Goal: Information Seeking & Learning: Learn about a topic

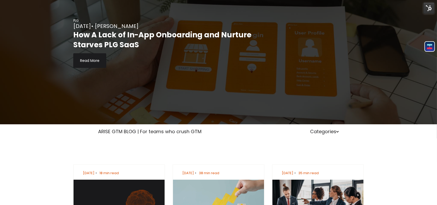
scroll to position [52, 0]
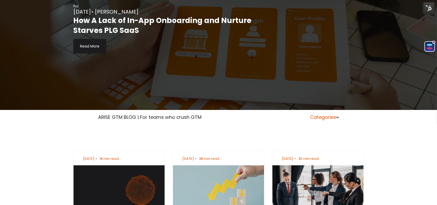
click at [338, 118] on icon at bounding box center [337, 118] width 3 height 2
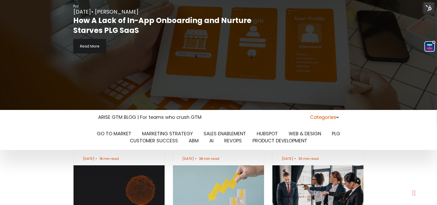
scroll to position [0, 0]
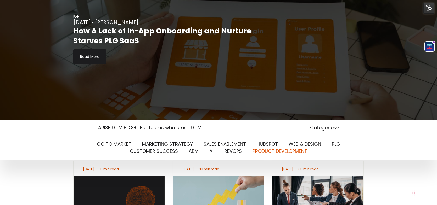
click at [296, 148] on link "PRODUCT DEVELOPMENT" at bounding box center [280, 151] width 55 height 7
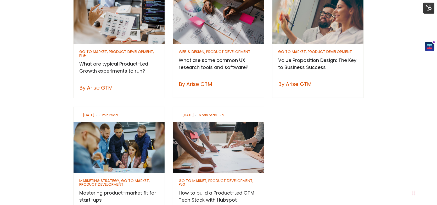
scroll to position [262, 0]
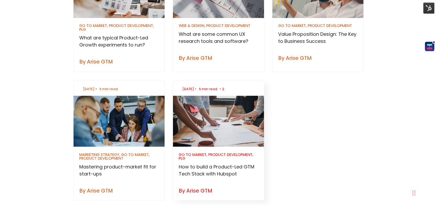
click at [223, 164] on h3 "How to build a Product-Led GTM Tech Stack with Hubspot" at bounding box center [218, 171] width 79 height 14
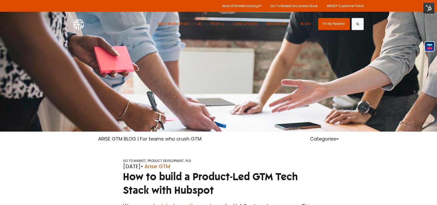
click at [428, 10] on img at bounding box center [428, 8] width 11 height 11
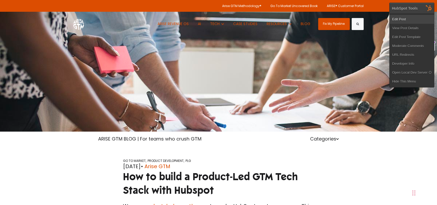
click at [415, 17] on link "Edit Post" at bounding box center [412, 19] width 44 height 9
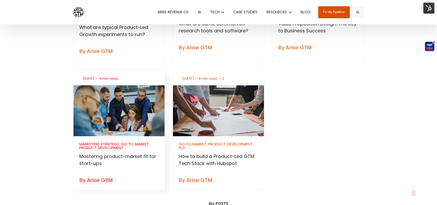
scroll to position [262, 0]
click at [121, 146] on div "MARKETING STRATEGY, GO TO MARKET, PRODUCT DEVELOPMENT" at bounding box center [119, 147] width 79 height 8
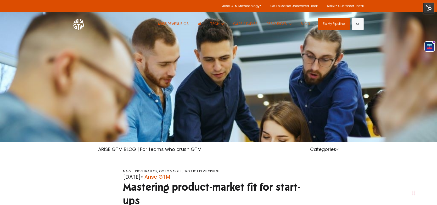
click at [428, 9] on img at bounding box center [428, 8] width 11 height 11
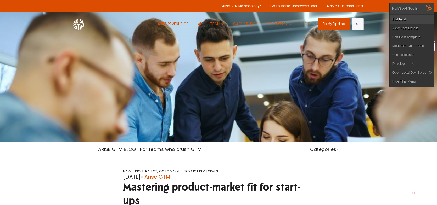
click at [409, 17] on link "Edit Post" at bounding box center [412, 19] width 44 height 9
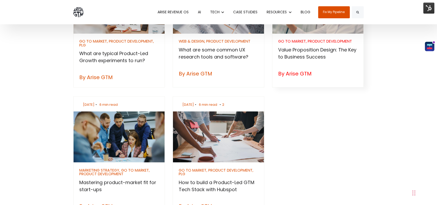
click at [307, 40] on div "GO TO MARKET, PRODUCT DEVELOPMENT" at bounding box center [317, 42] width 79 height 4
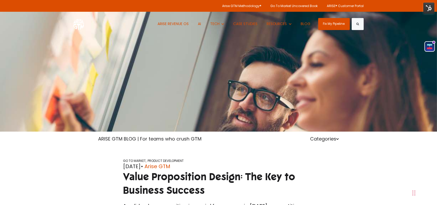
click at [429, 9] on img at bounding box center [428, 8] width 11 height 11
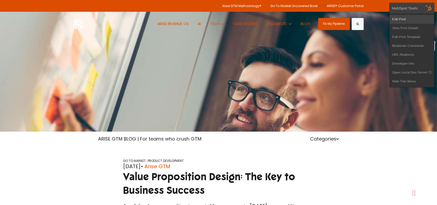
click at [410, 18] on link "Edit Post" at bounding box center [412, 19] width 44 height 9
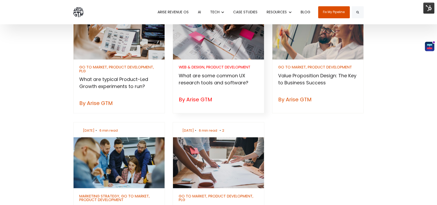
scroll to position [210, 0]
click at [226, 68] on div "WEB & DESIGN, PRODUCT DEVELOPMENT" at bounding box center [218, 67] width 79 height 4
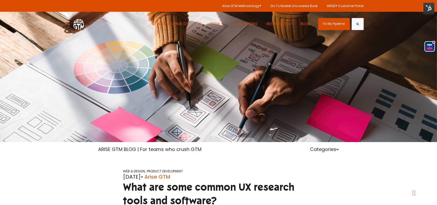
click at [426, 9] on img at bounding box center [428, 8] width 11 height 11
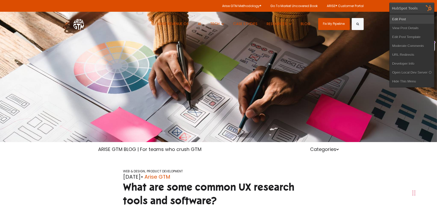
click at [406, 20] on link "Edit Post" at bounding box center [412, 19] width 44 height 9
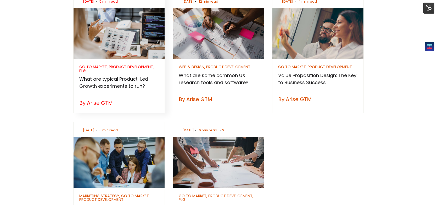
drag, startPoint x: 0, startPoint y: 0, endPoint x: 137, endPoint y: 69, distance: 153.3
click at [137, 69] on div "GO TO MARKET, PRODUCT DEVELOPMENT, PLG" at bounding box center [119, 69] width 79 height 8
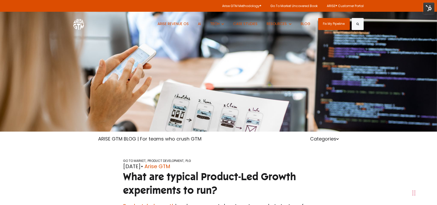
click at [428, 8] on img at bounding box center [428, 8] width 11 height 11
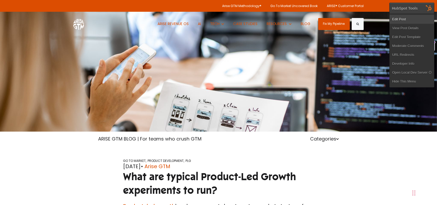
click at [405, 17] on link "Edit Post" at bounding box center [412, 19] width 44 height 9
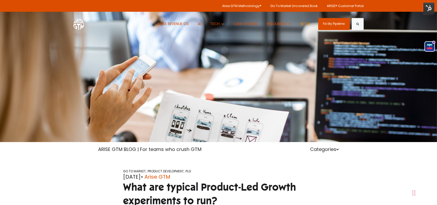
click at [306, 25] on link "BLOG" at bounding box center [306, 24] width 18 height 24
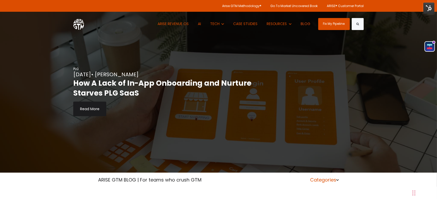
click at [336, 179] on icon at bounding box center [337, 180] width 3 height 3
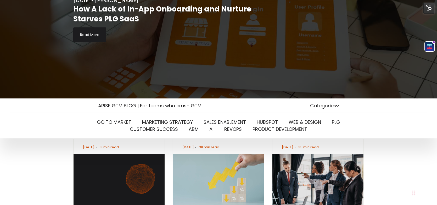
scroll to position [131, 0]
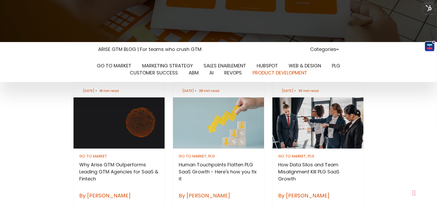
click at [304, 70] on link "PRODUCT DEVELOPMENT" at bounding box center [280, 73] width 55 height 7
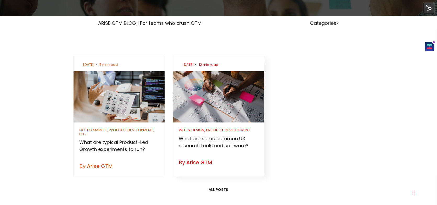
click at [234, 135] on h3 "What are some common UX research tools and software?" at bounding box center [218, 142] width 79 height 14
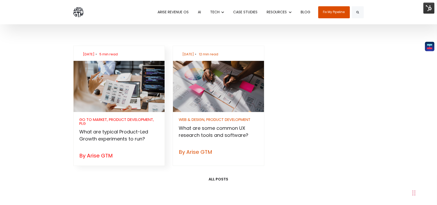
scroll to position [157, 0]
click at [136, 120] on div "GO TO MARKET, PRODUCT DEVELOPMENT, PLG" at bounding box center [119, 122] width 79 height 8
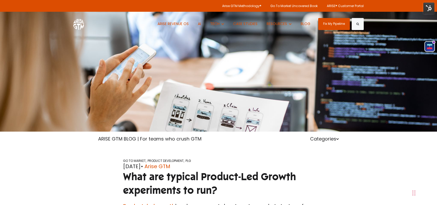
click at [427, 9] on img at bounding box center [428, 8] width 11 height 11
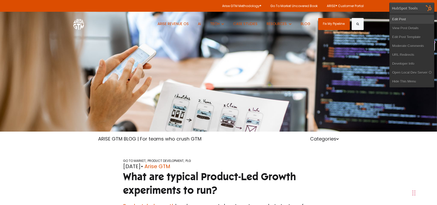
click at [404, 20] on link "Edit Post" at bounding box center [412, 19] width 44 height 9
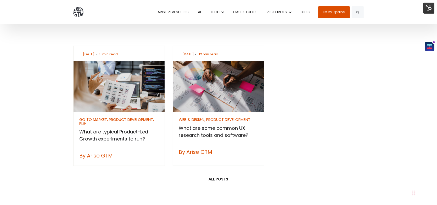
scroll to position [157, 0]
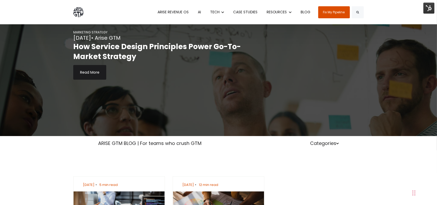
click at [340, 147] on div "ARISE GTM BLOG | For teams who crush GTM Categories" at bounding box center [218, 143] width 437 height 14
click at [338, 144] on icon at bounding box center [337, 143] width 3 height 3
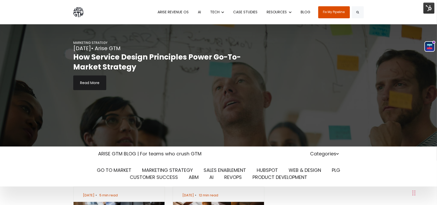
click at [301, 167] on link "WEB & DESIGN" at bounding box center [305, 170] width 32 height 7
click at [304, 167] on link "WEB & DESIGN" at bounding box center [305, 170] width 32 height 7
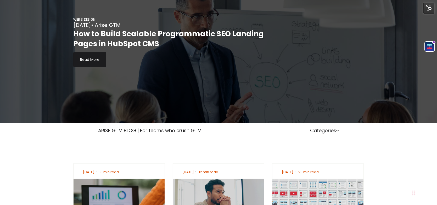
scroll to position [52, 0]
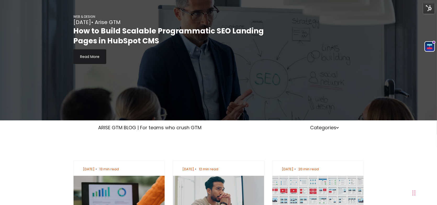
click at [335, 121] on div "ARISE GTM BLOG | For teams who crush GTM Categories" at bounding box center [218, 128] width 437 height 14
click at [338, 127] on icon at bounding box center [337, 128] width 3 height 3
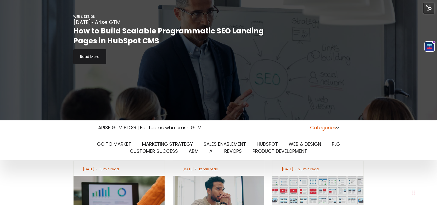
click at [338, 127] on icon at bounding box center [337, 128] width 3 height 2
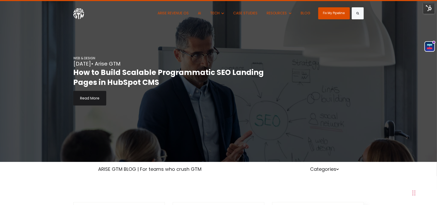
scroll to position [0, 0]
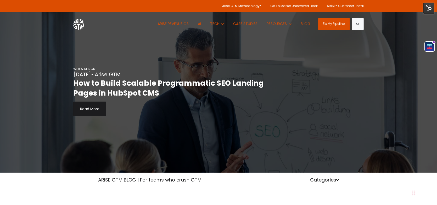
click at [430, 6] on img at bounding box center [428, 8] width 11 height 11
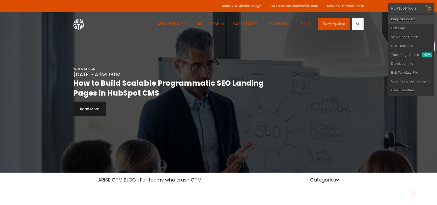
click at [414, 19] on link "Blog Dashboard" at bounding box center [411, 19] width 46 height 9
